Goal: Task Accomplishment & Management: Manage account settings

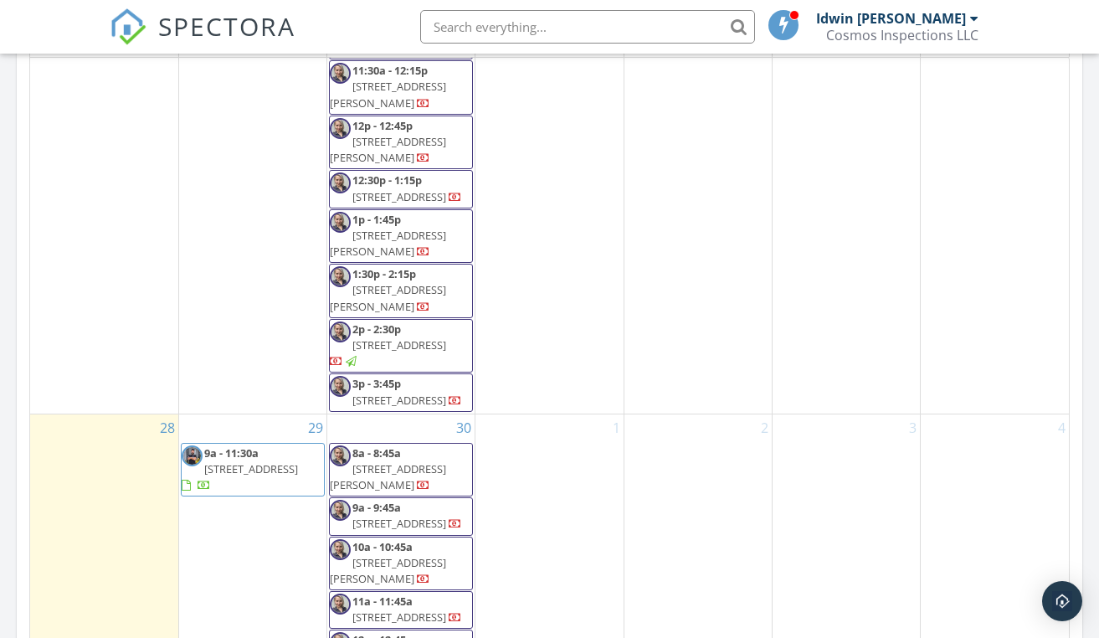
scroll to position [1175, 0]
click at [246, 462] on span "9301 Northlake Pkwy, Orlando 32827" at bounding box center [251, 469] width 94 height 15
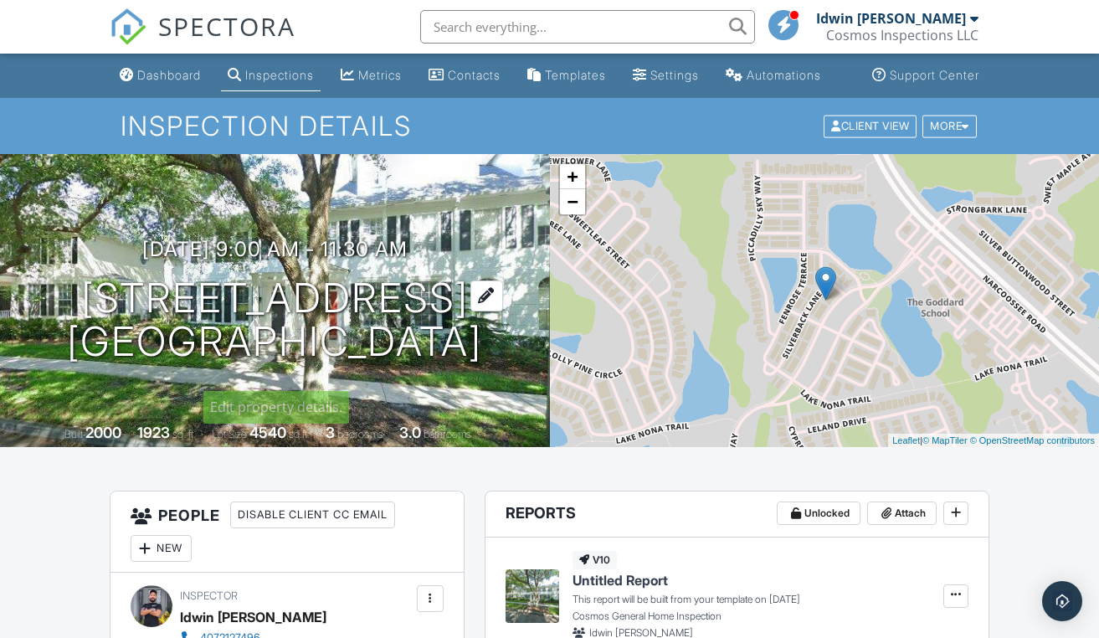
click at [160, 319] on h1 "9301 Northlake Pkwy Orlando, FL 32827" at bounding box center [274, 320] width 415 height 89
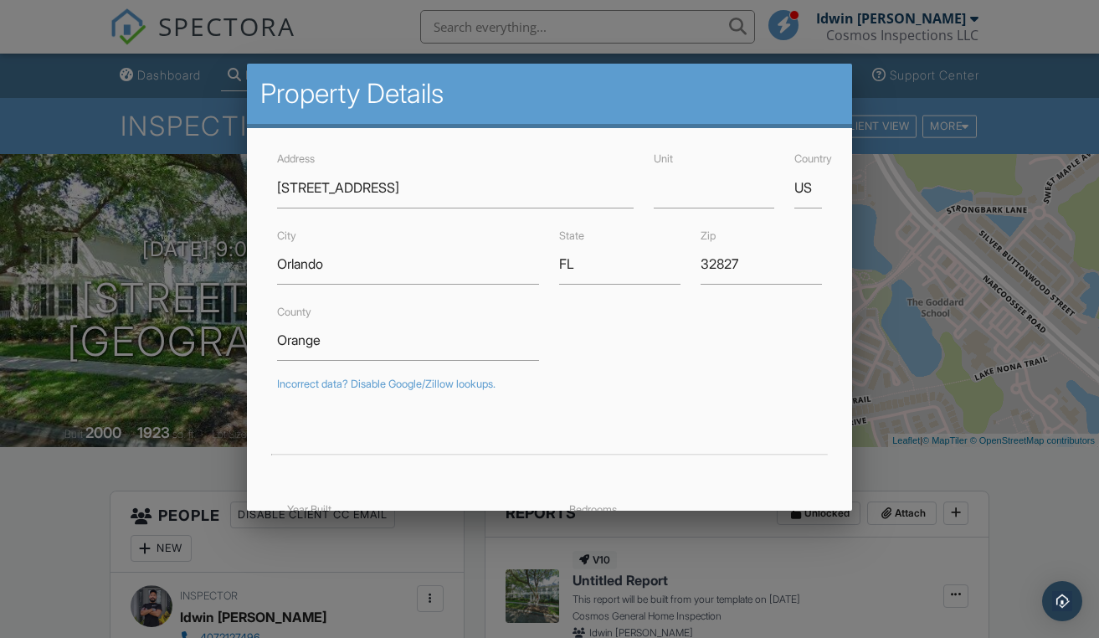
click at [90, 156] on div at bounding box center [549, 315] width 1099 height 798
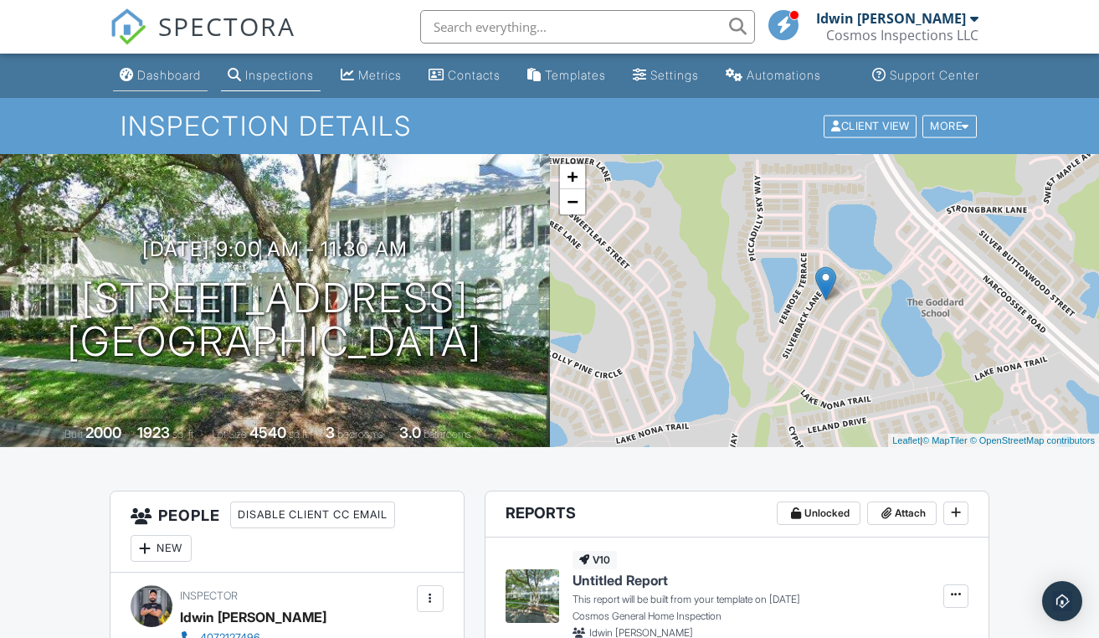
click at [157, 82] on div "Dashboard" at bounding box center [169, 75] width 64 height 14
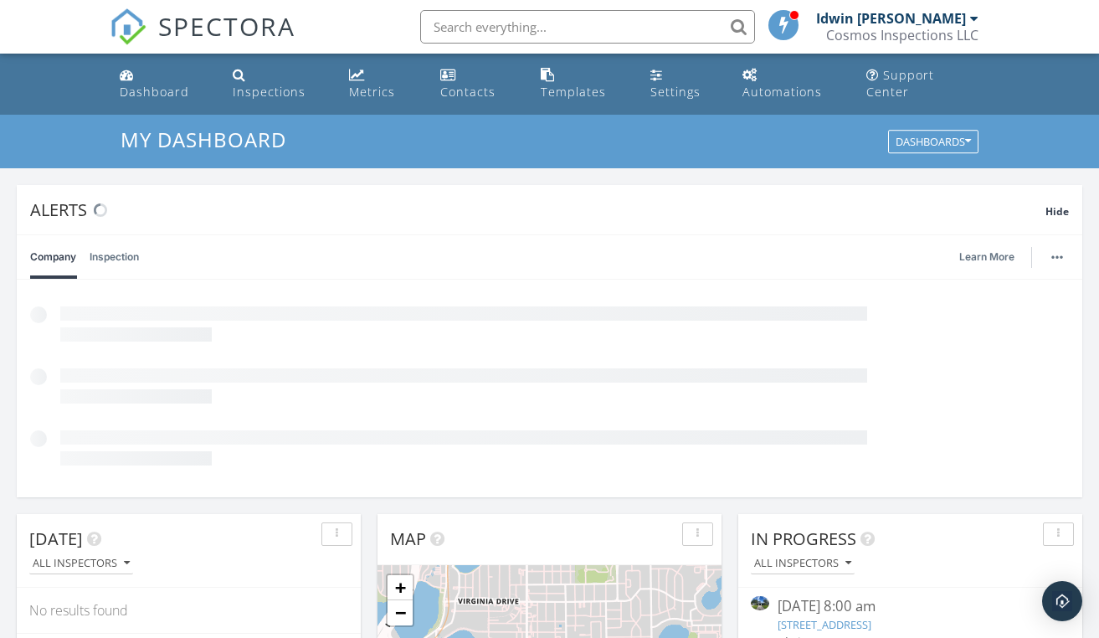
scroll to position [1524, 1100]
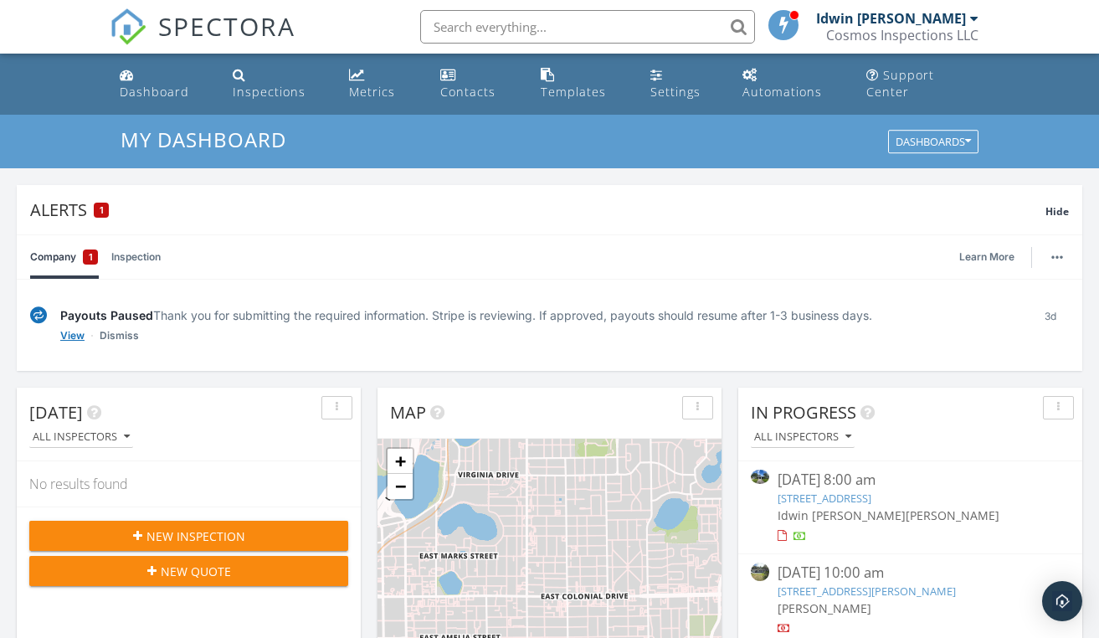
click at [72, 327] on link "View" at bounding box center [72, 335] width 24 height 17
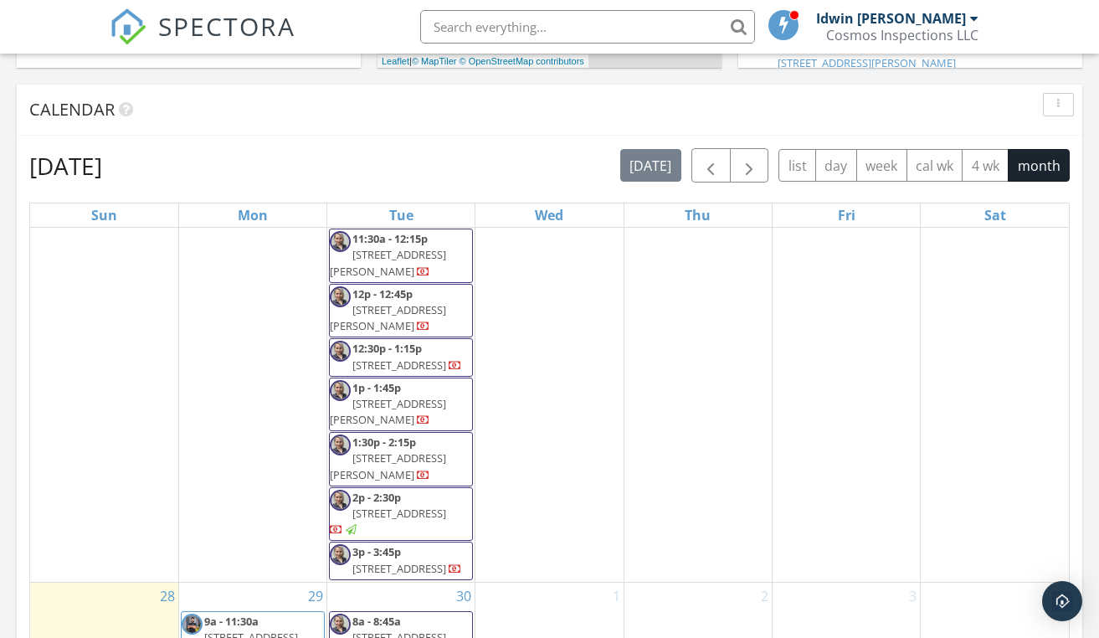
scroll to position [1175, 0]
click at [237, 632] on span "9301 Northlake Pkwy, Orlando 32827" at bounding box center [251, 639] width 94 height 15
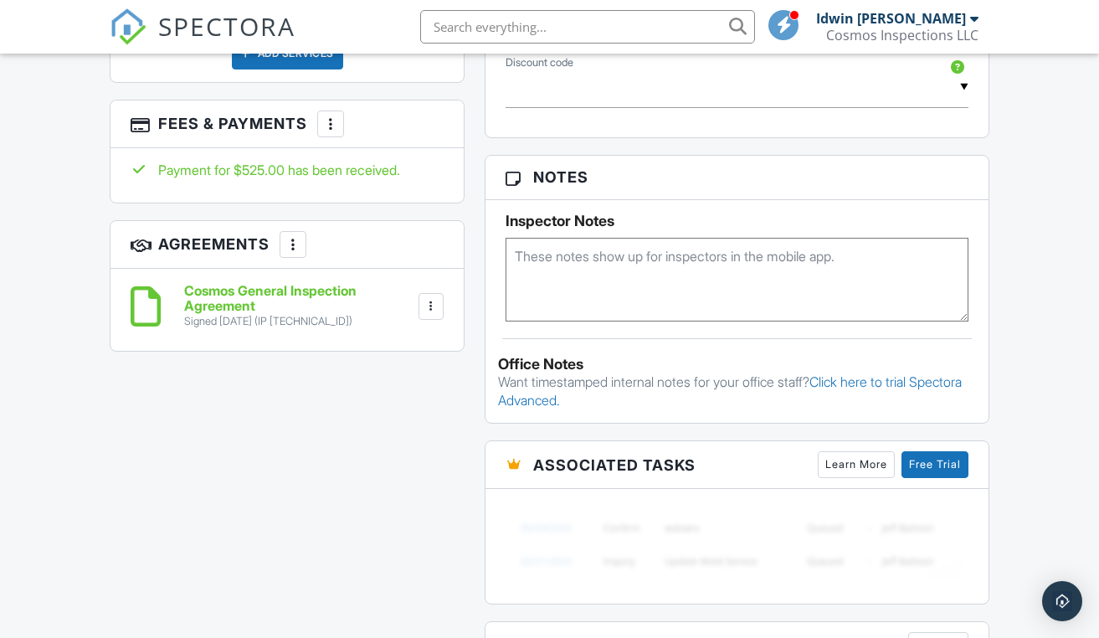
scroll to position [1191, 0]
click at [333, 132] on div at bounding box center [330, 123] width 17 height 17
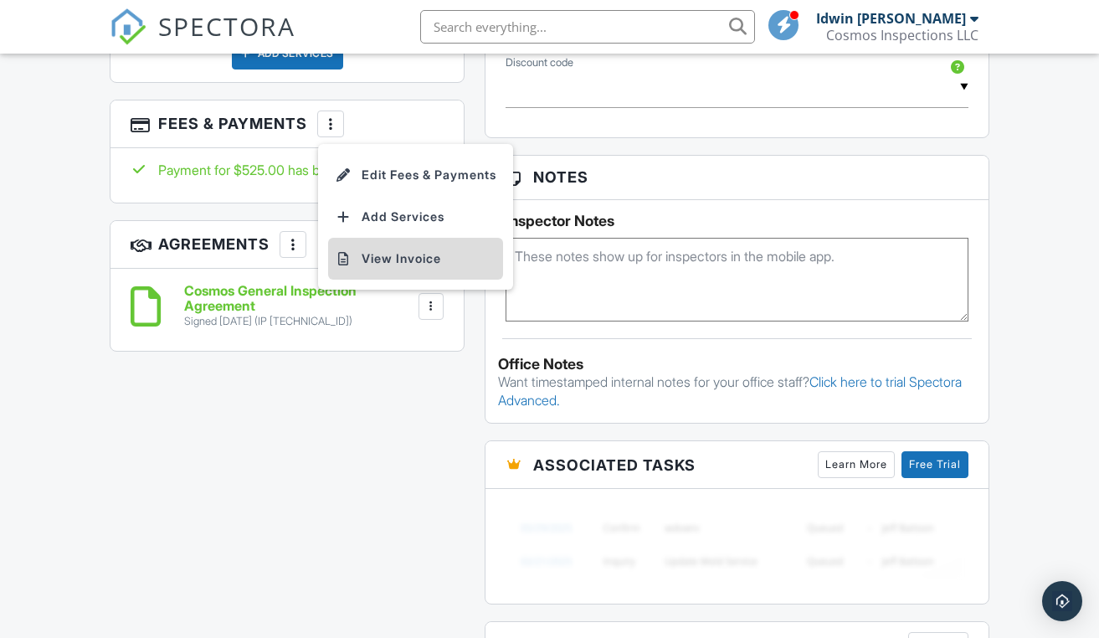
click at [367, 264] on li "View Invoice" at bounding box center [415, 259] width 175 height 42
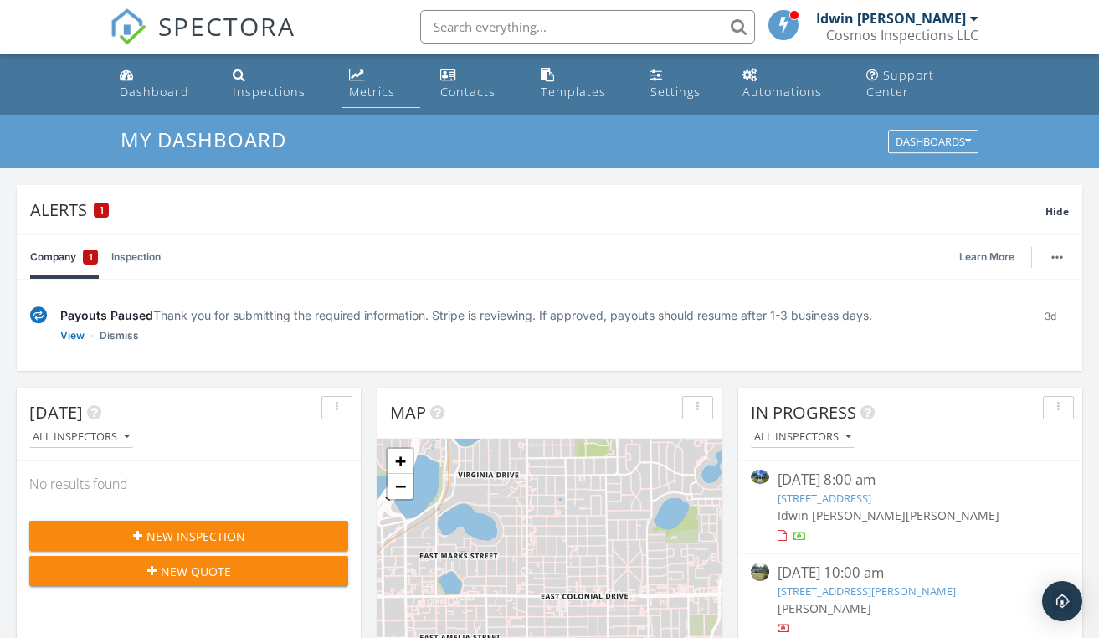
click at [387, 84] on div "Metrics" at bounding box center [372, 92] width 46 height 16
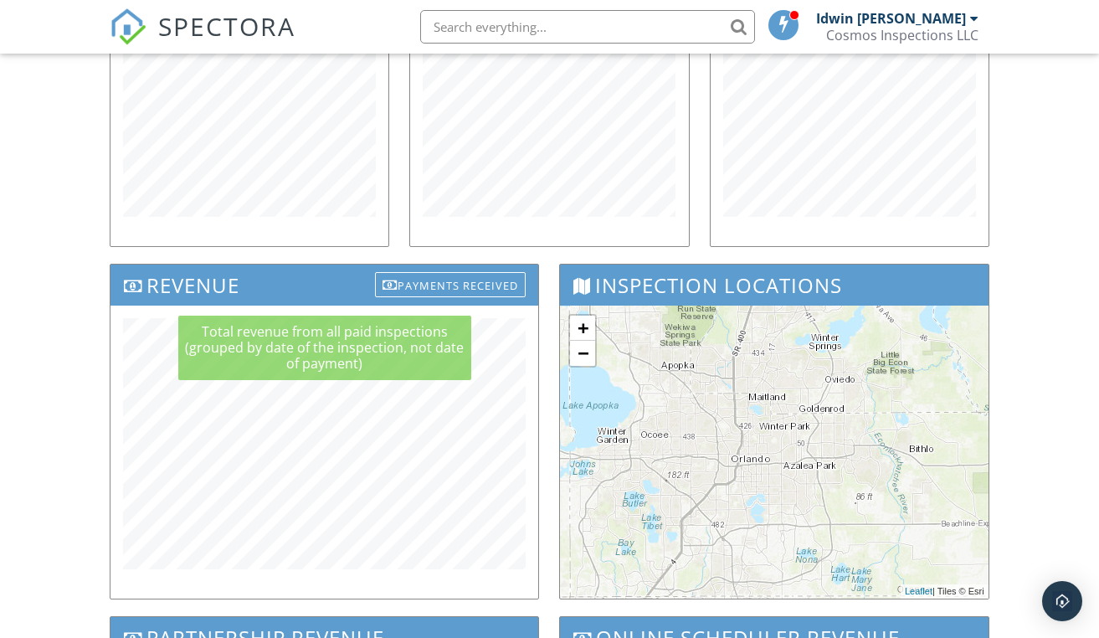
scroll to position [387, 0]
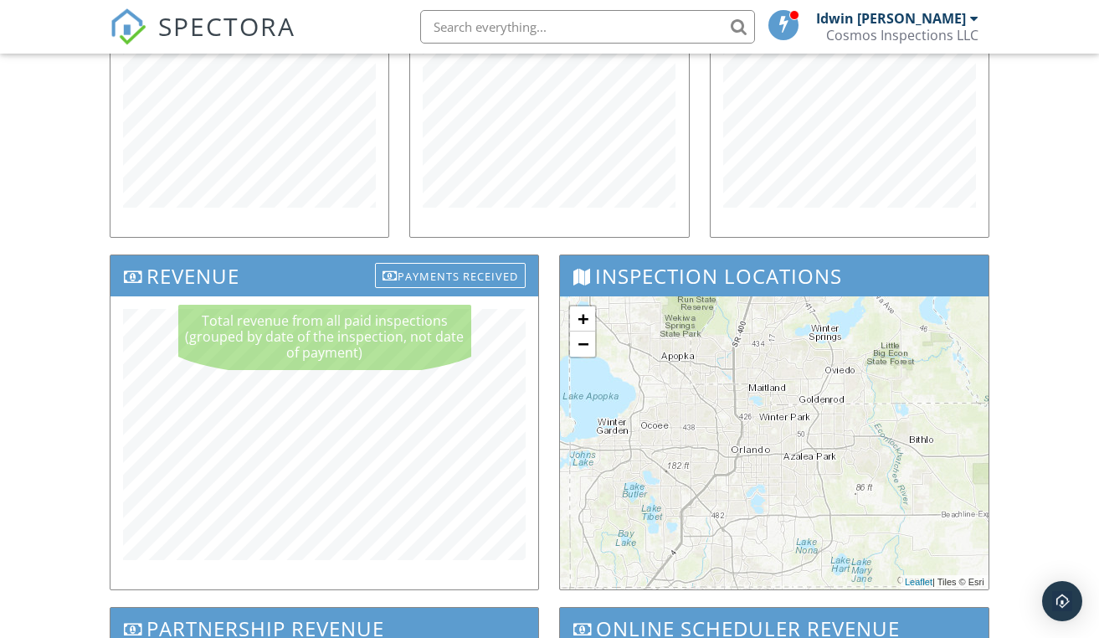
click at [438, 290] on h3 "Revenue Payments Received" at bounding box center [324, 275] width 428 height 41
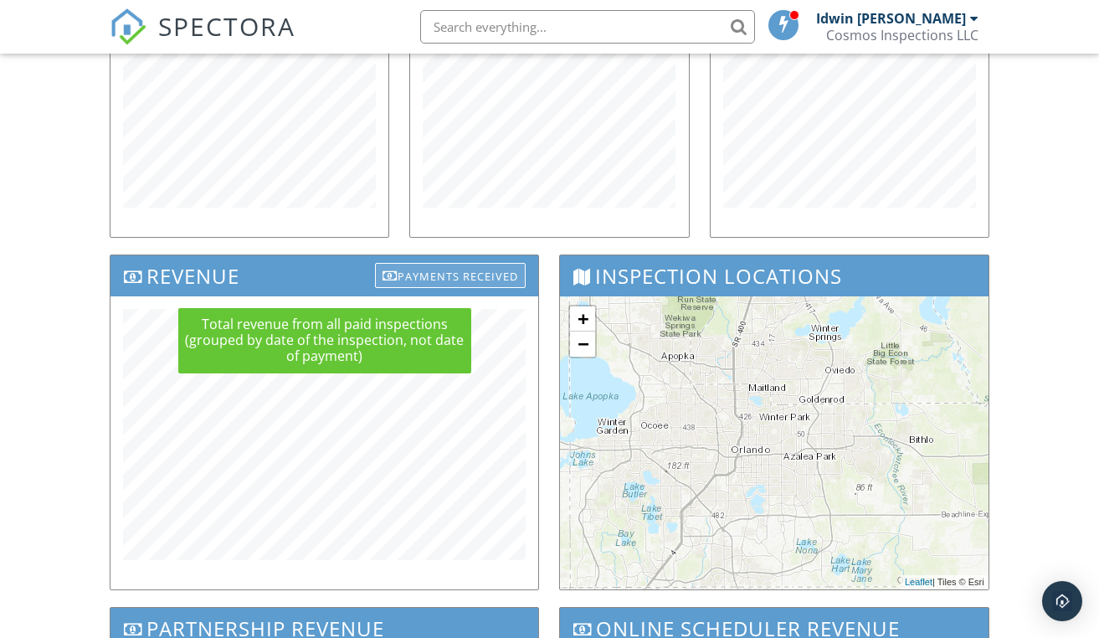
click at [434, 271] on div "Payments Received" at bounding box center [450, 275] width 151 height 25
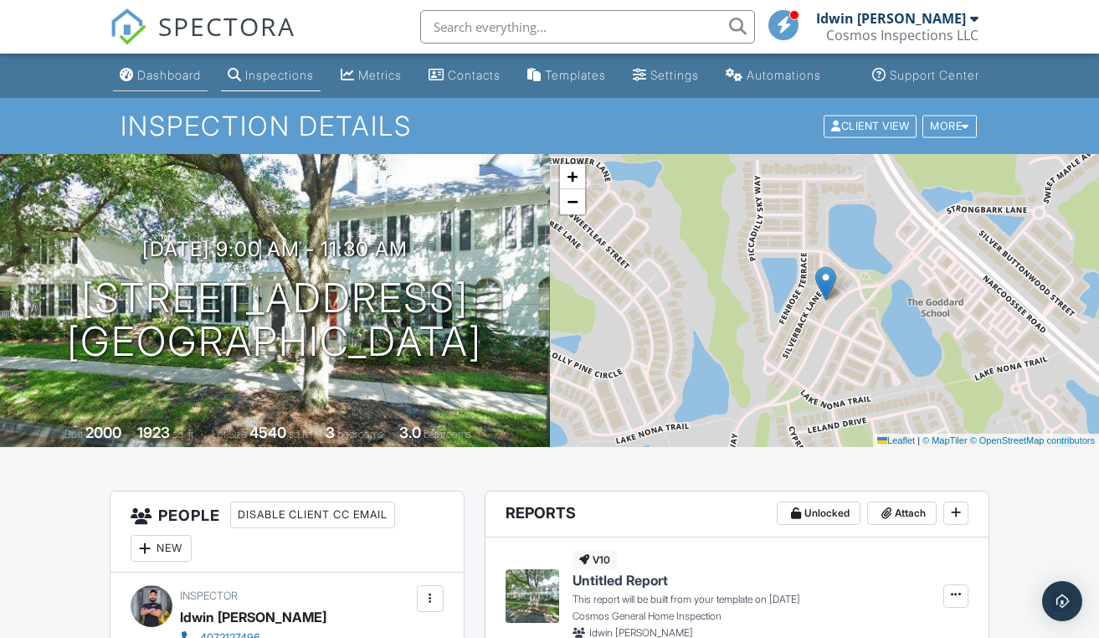
click at [147, 82] on div "Dashboard" at bounding box center [169, 75] width 64 height 14
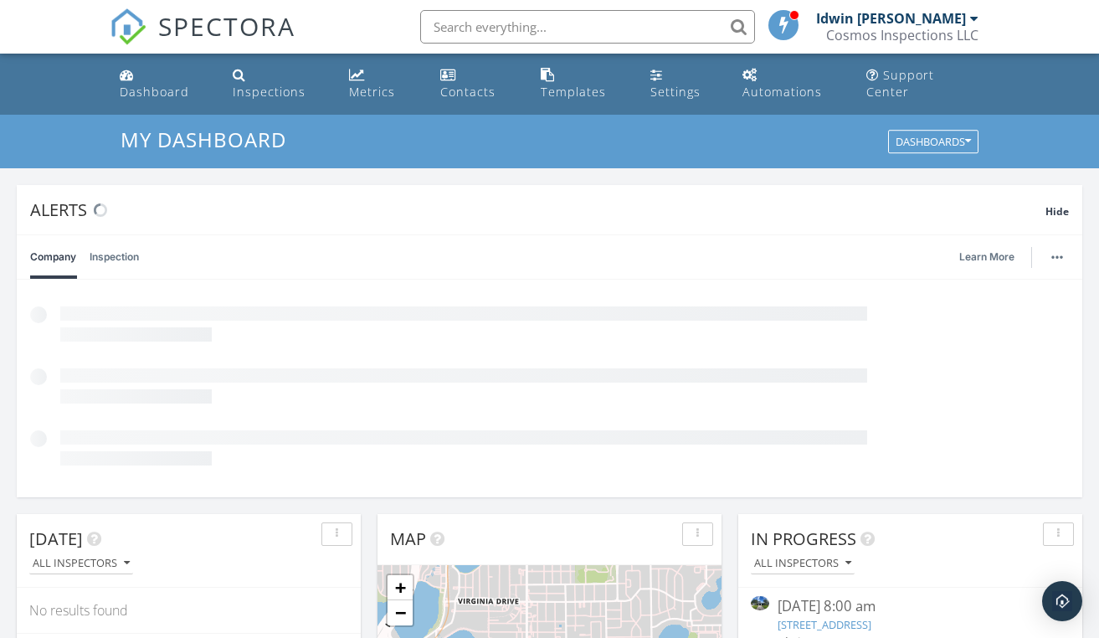
scroll to position [1524, 1100]
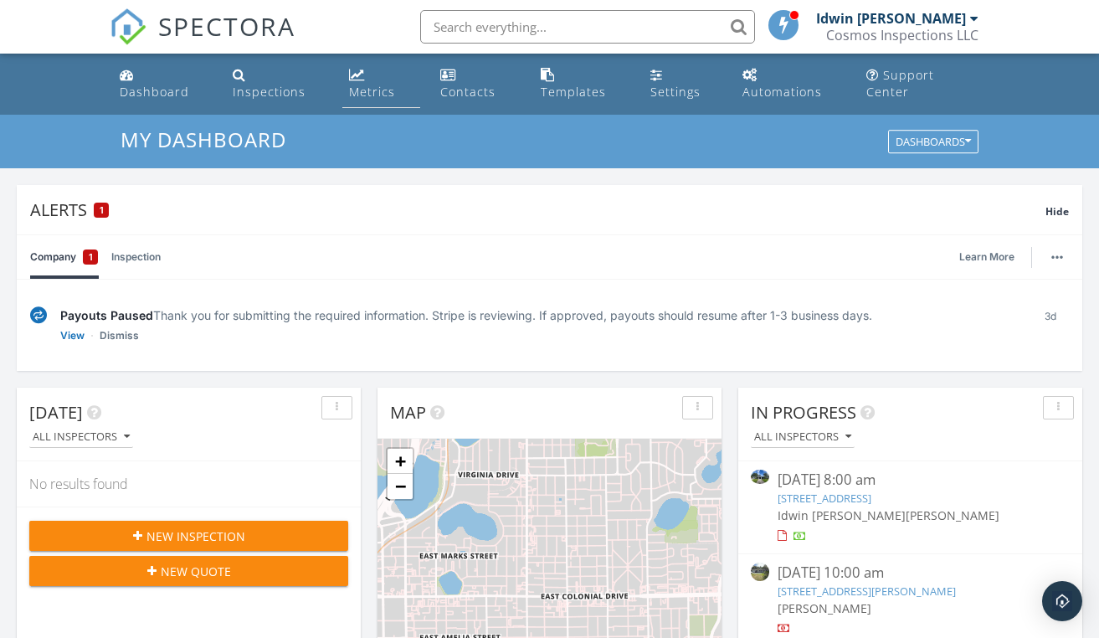
click at [362, 85] on link "Metrics" at bounding box center [381, 84] width 79 height 48
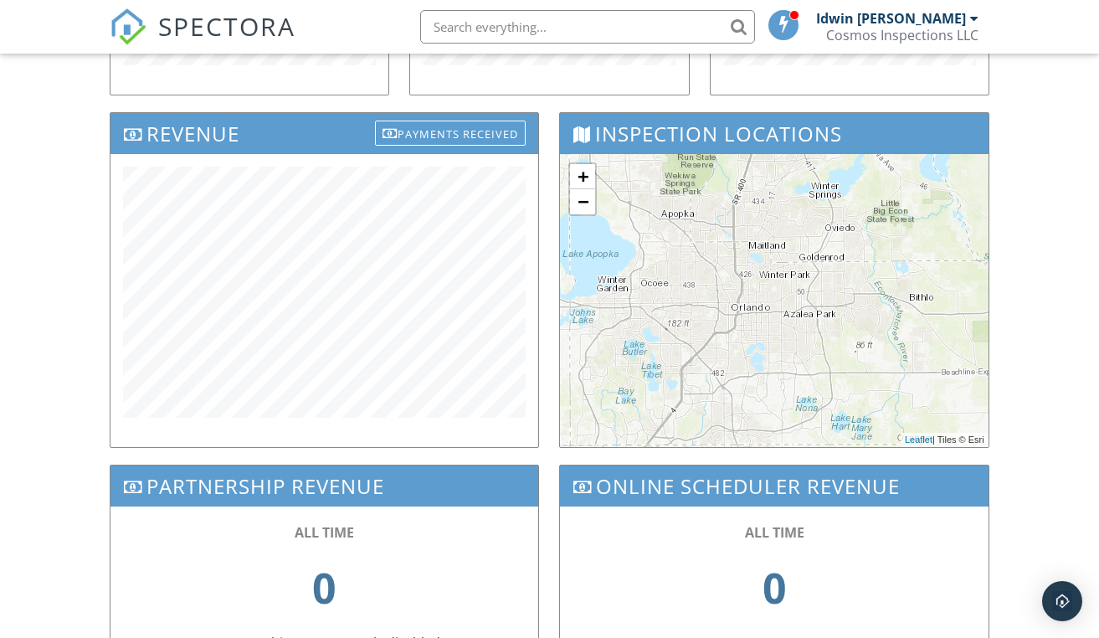
scroll to position [521, 0]
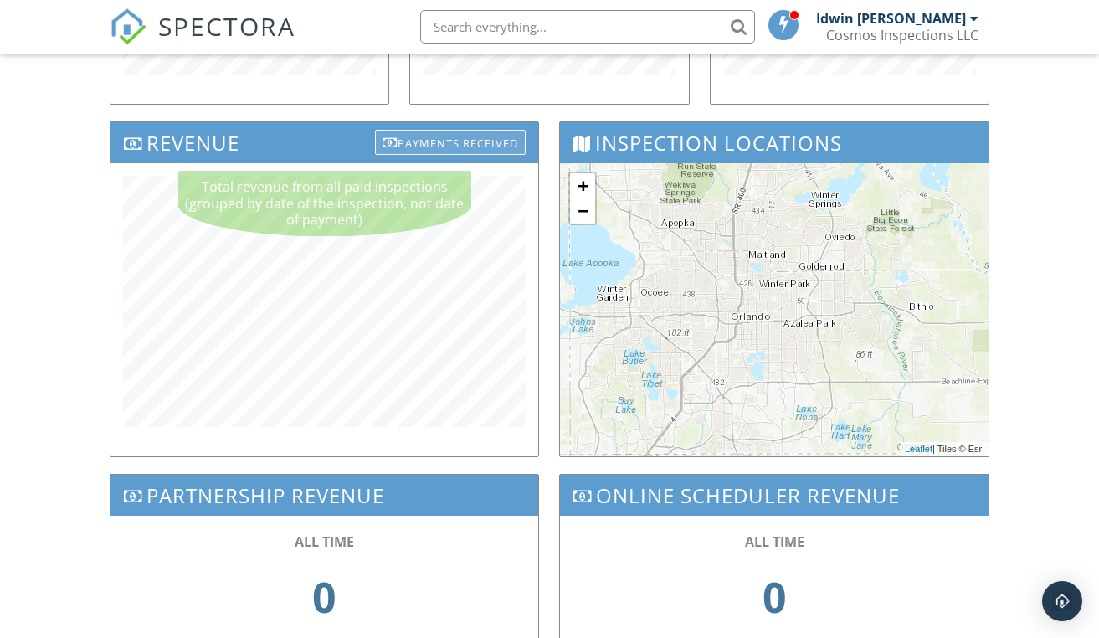
click at [438, 136] on div "Payments Received" at bounding box center [450, 142] width 151 height 25
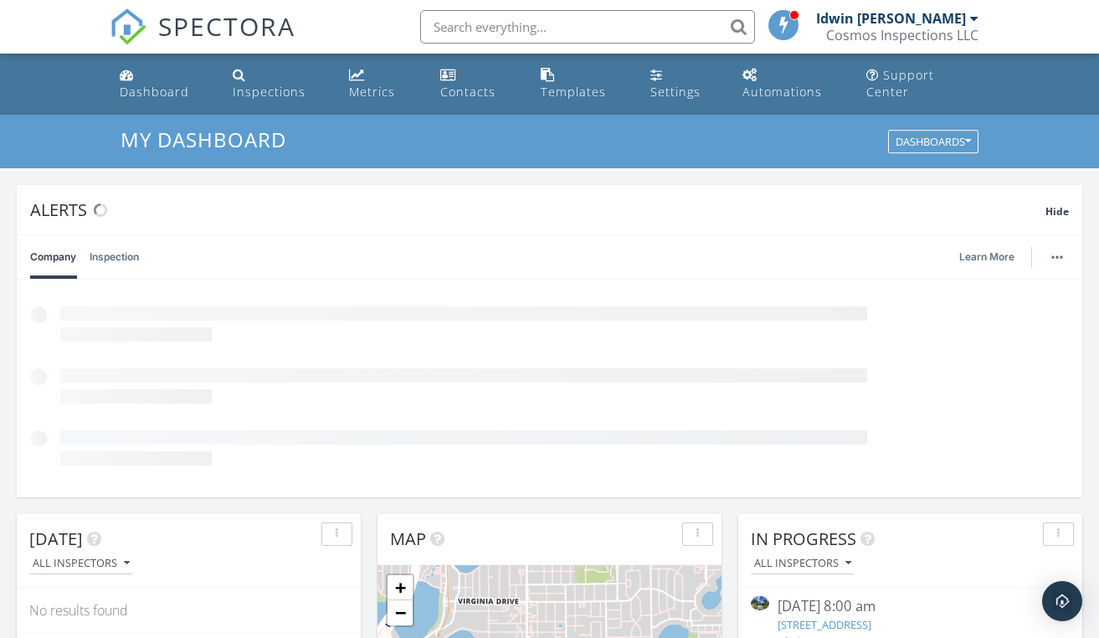
scroll to position [1524, 1100]
